Goal: Task Accomplishment & Management: Manage account settings

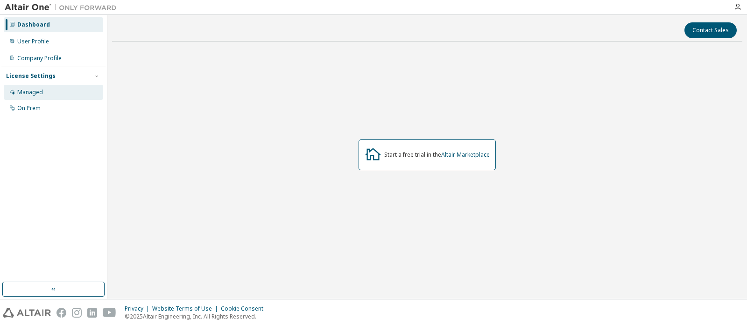
click at [44, 97] on div "Managed" at bounding box center [53, 92] width 99 height 15
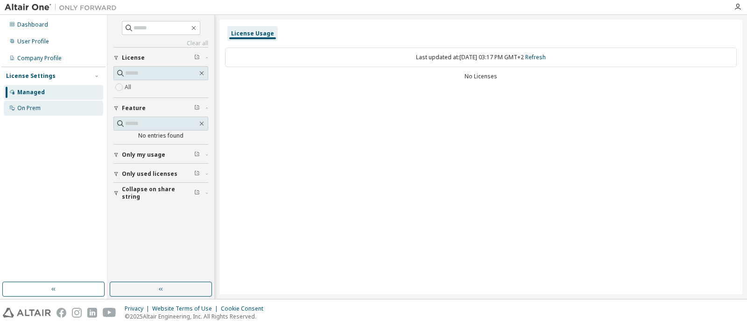
click at [53, 112] on div "On Prem" at bounding box center [53, 108] width 99 height 15
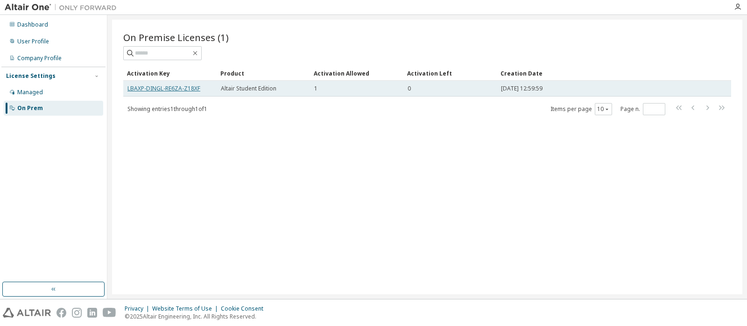
click at [192, 88] on link "LBAXP-DINGL-RE6ZA-Z18XF" at bounding box center [163, 88] width 73 height 8
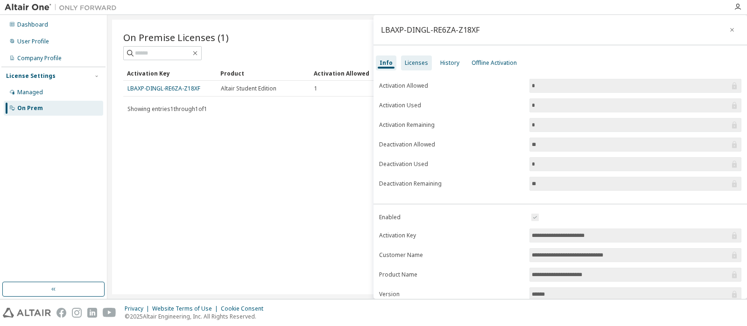
click at [412, 67] on div "Licenses" at bounding box center [416, 63] width 31 height 15
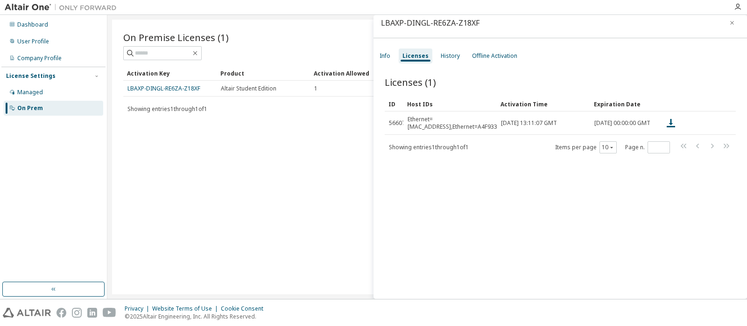
scroll to position [14, 0]
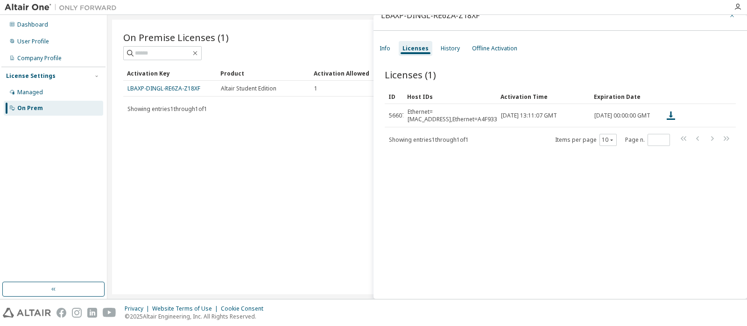
click at [732, 17] on icon "button" at bounding box center [731, 15] width 7 height 7
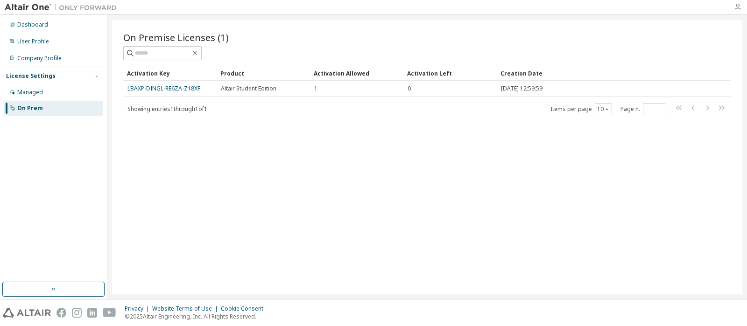
click at [736, 6] on icon "button" at bounding box center [737, 6] width 7 height 7
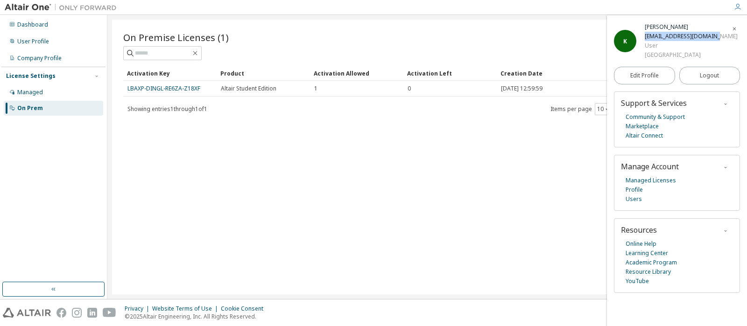
drag, startPoint x: 715, startPoint y: 35, endPoint x: 641, endPoint y: 35, distance: 74.2
click at [644, 35] on div "Katrin Kyrk katisa-3@student.ltu.se User Lulea University of Technology" at bounding box center [690, 40] width 93 height 37
copy div "katisa-3@student.ltu.se"
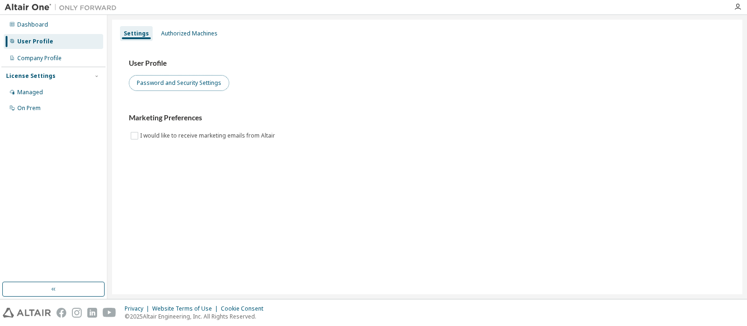
click at [198, 76] on button "Password and Security Settings" at bounding box center [179, 83] width 100 height 16
